Goal: Task Accomplishment & Management: Manage account settings

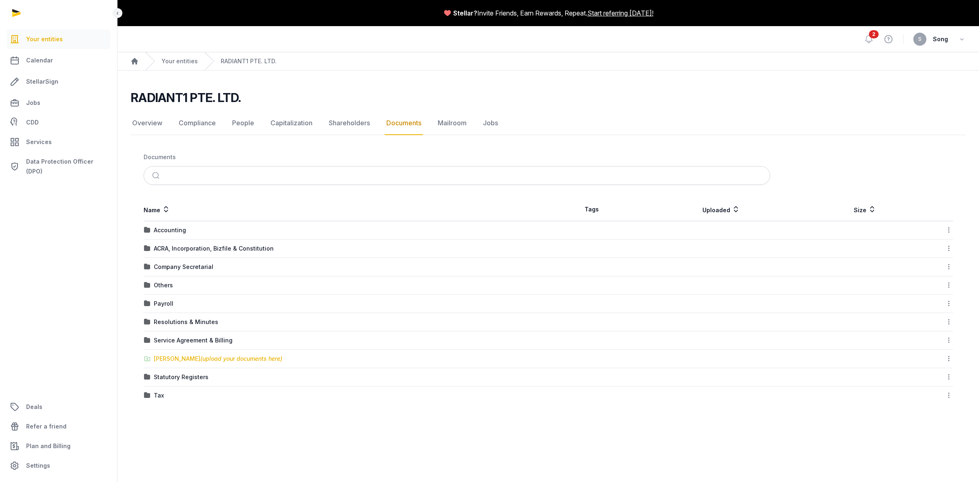
click at [239, 358] on span "(upload your documents here)" at bounding box center [241, 358] width 82 height 7
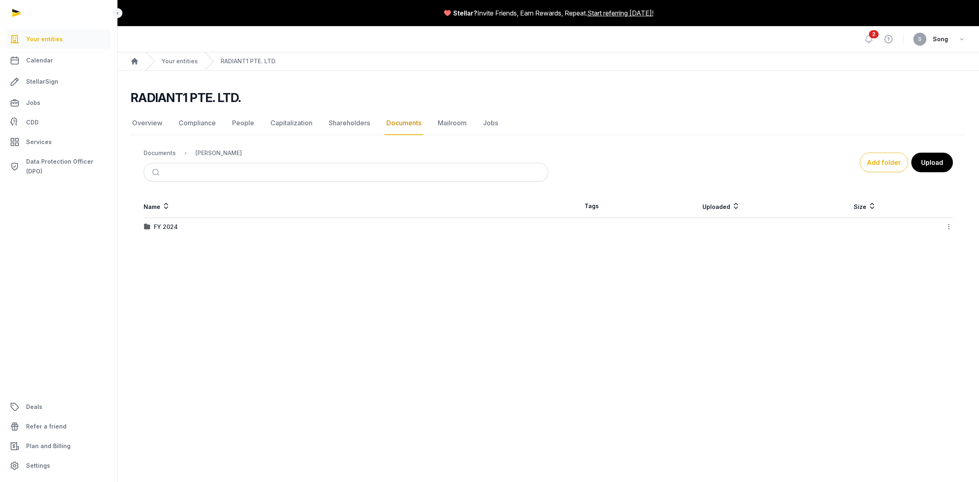
click at [168, 231] on div "FY 2024" at bounding box center [166, 227] width 24 height 8
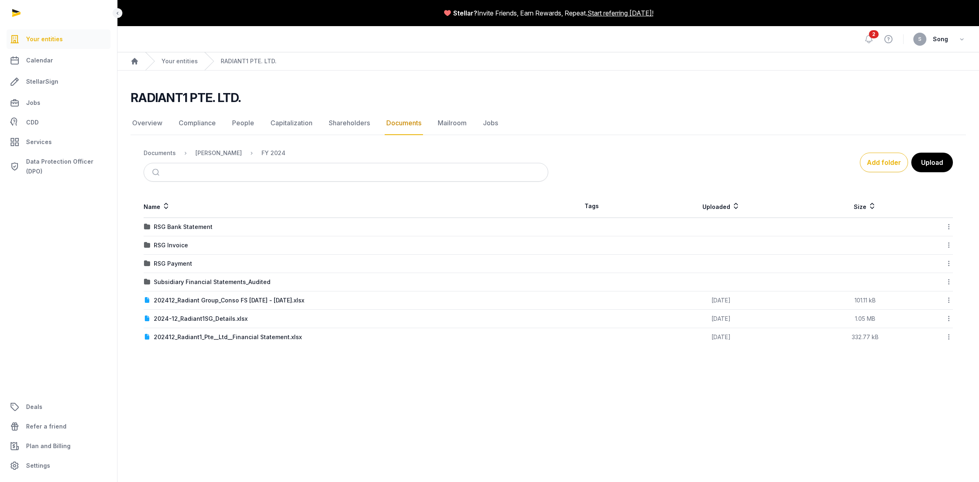
drag, startPoint x: 221, startPoint y: 392, endPoint x: 203, endPoint y: 384, distance: 19.4
click at [203, 384] on main "Stellar? Invite Friends, Earn Rewards, Repeat. Start referring today! Open side…" at bounding box center [489, 241] width 979 height 482
click at [891, 161] on button "Add folder" at bounding box center [884, 163] width 48 height 20
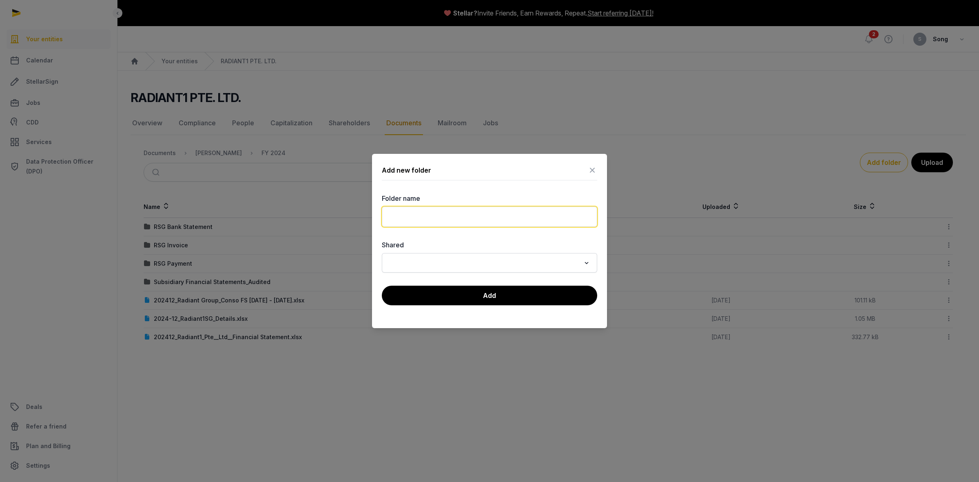
click at [468, 217] on input "text" at bounding box center [489, 216] width 215 height 20
type input "*"
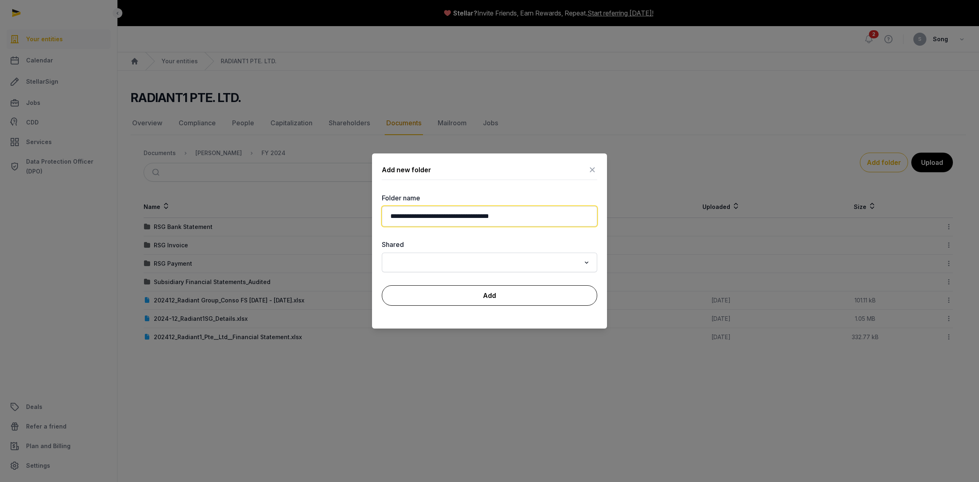
type input "**********"
click at [477, 290] on button "Add" at bounding box center [489, 295] width 215 height 20
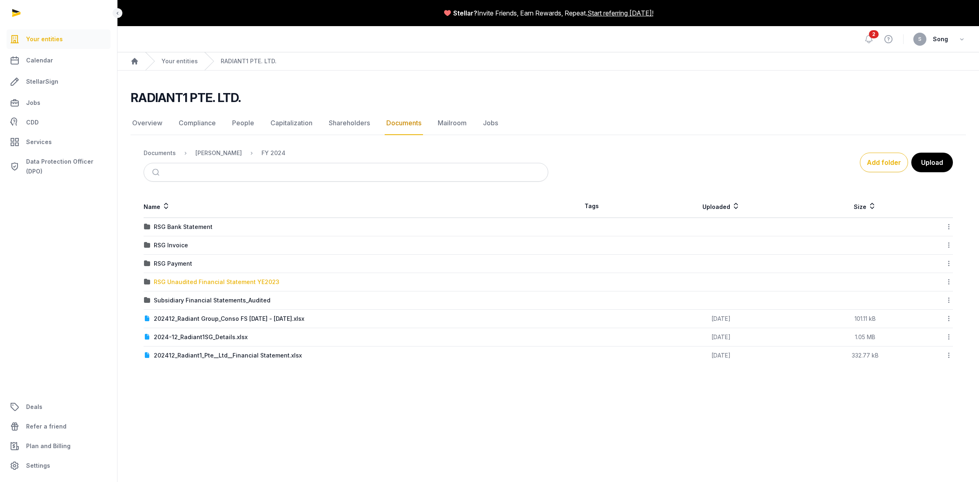
click at [219, 282] on div "RSG Unaudited Financial Statement YE2023" at bounding box center [217, 282] width 126 height 8
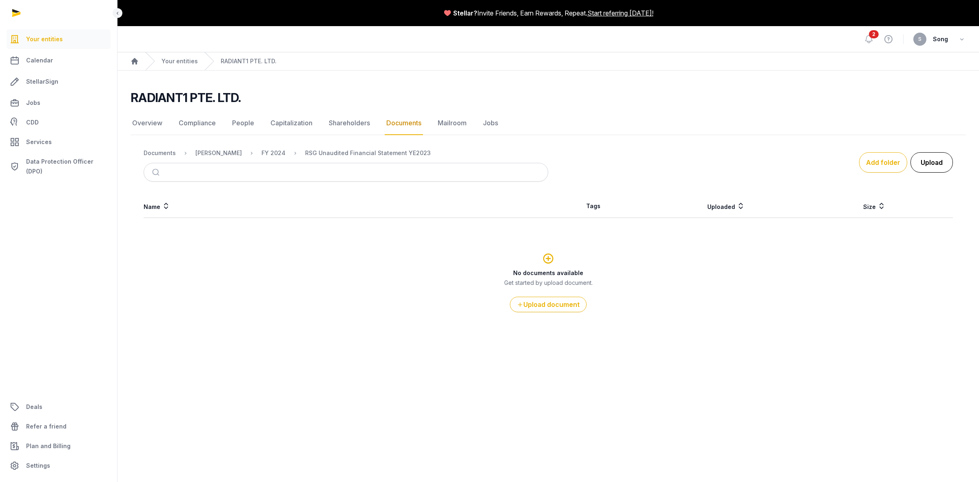
click at [939, 168] on button "Upload" at bounding box center [931, 162] width 42 height 20
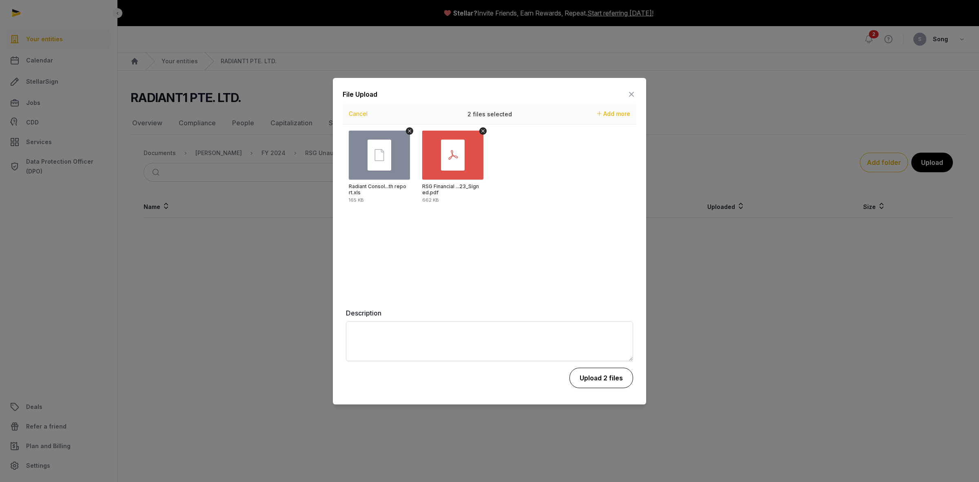
click at [587, 376] on button "Upload 2 files" at bounding box center [601, 378] width 64 height 20
